Goal: Transaction & Acquisition: Subscribe to service/newsletter

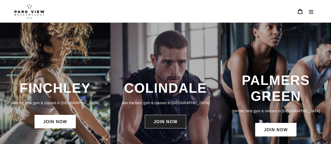
click at [162, 122] on link "JOIN NOW" at bounding box center [165, 122] width 41 height 14
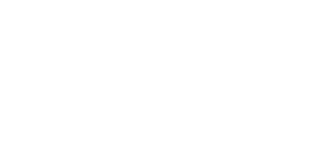
scroll to position [491, 0]
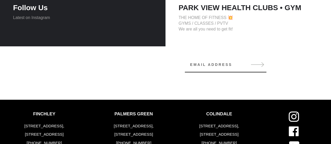
scroll to position [395, 0]
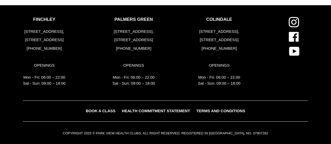
drag, startPoint x: 42, startPoint y: 23, endPoint x: 86, endPoint y: 24, distance: 44.7
click at [42, 23] on div "FINCHLEY 183-191 Ballards Lane, London, N3 1LP +44 (0) 2083461446 . OPENINGS Mo…" at bounding box center [44, 53] width 43 height 72
click at [146, 26] on div "PALMERS GREEN 262 Green Lanes, London, N13 5TU +44 (0) 2036745678 . OPENINGS Mo…" at bounding box center [133, 53] width 43 height 72
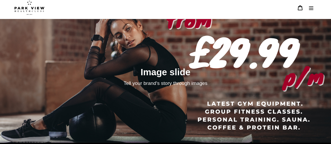
scroll to position [0, 0]
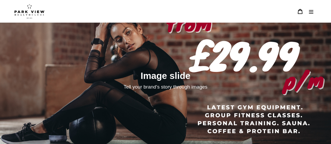
click at [34, 12] on img at bounding box center [29, 11] width 30 height 15
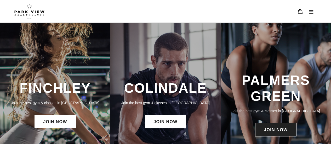
click at [271, 128] on link "JOIN NOW" at bounding box center [275, 130] width 41 height 14
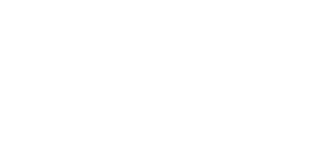
scroll to position [523, 0]
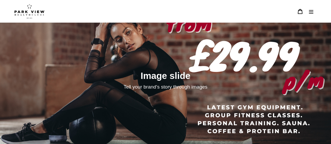
click at [33, 10] on img at bounding box center [29, 11] width 30 height 15
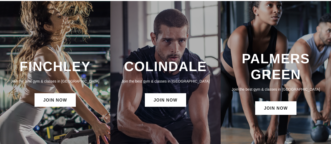
scroll to position [21, 0]
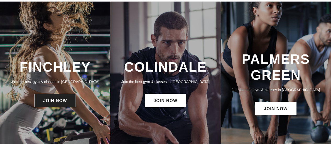
drag, startPoint x: 65, startPoint y: 97, endPoint x: 69, endPoint y: 95, distance: 3.6
click at [65, 97] on link "JOIN NOW" at bounding box center [54, 101] width 41 height 14
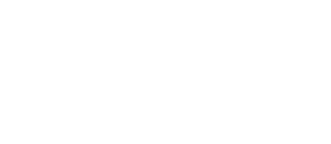
scroll to position [469, 0]
